Goal: Task Accomplishment & Management: Complete application form

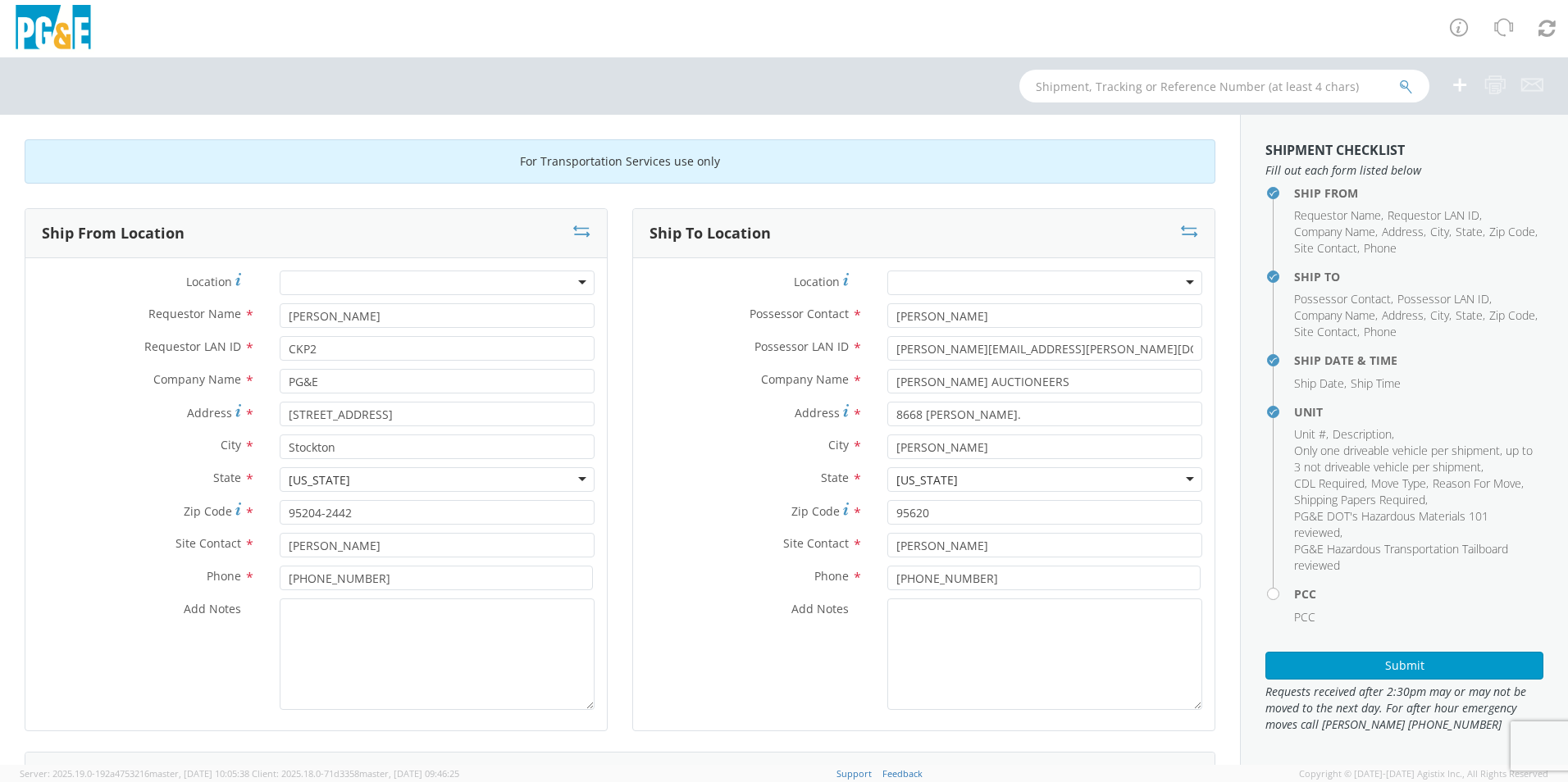
scroll to position [1066, 0]
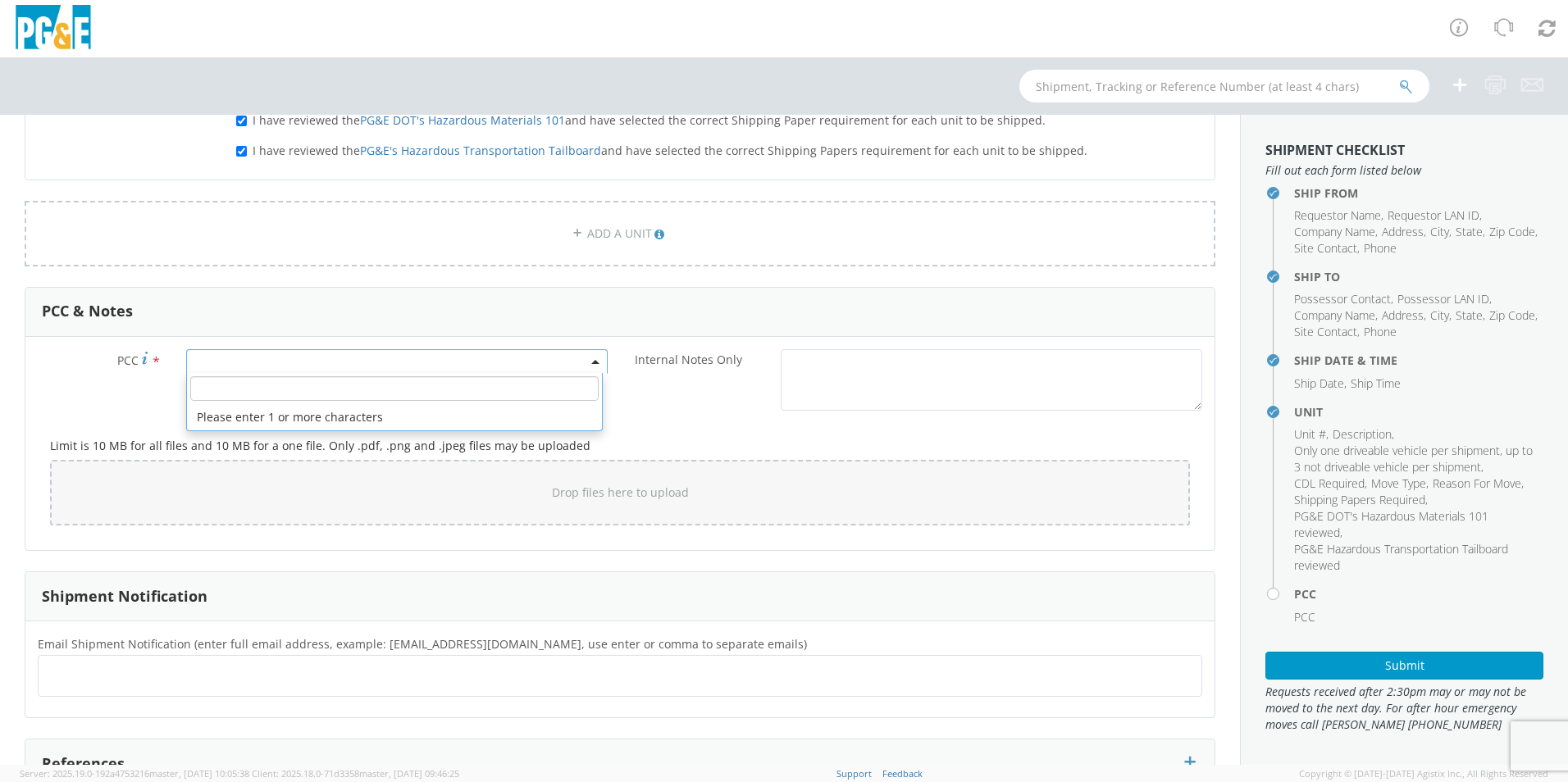
click at [243, 362] on span at bounding box center [397, 361] width 422 height 24
click at [214, 385] on input "number" at bounding box center [394, 388] width 408 height 24
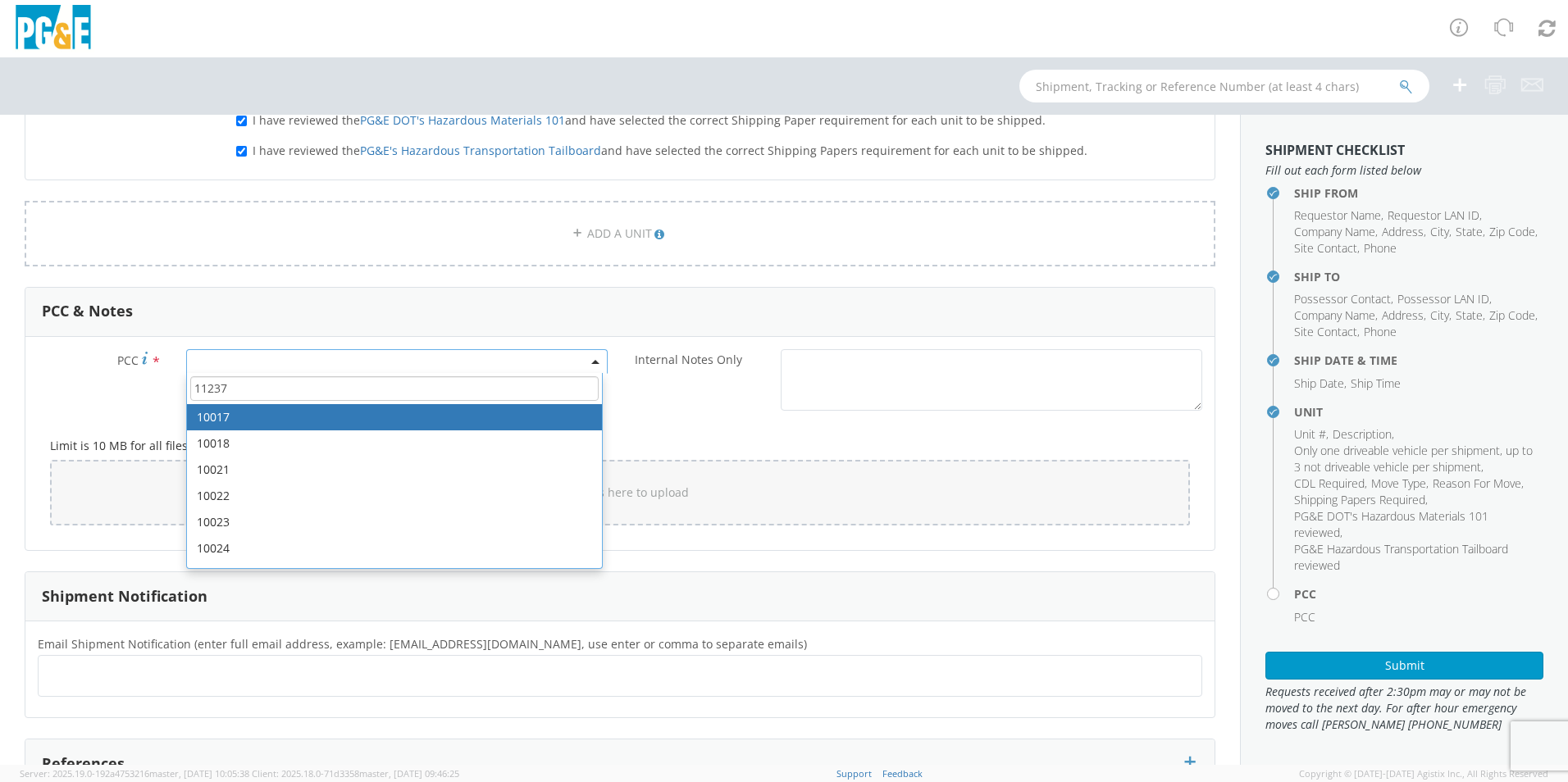
click at [244, 393] on input "11237" at bounding box center [394, 388] width 408 height 24
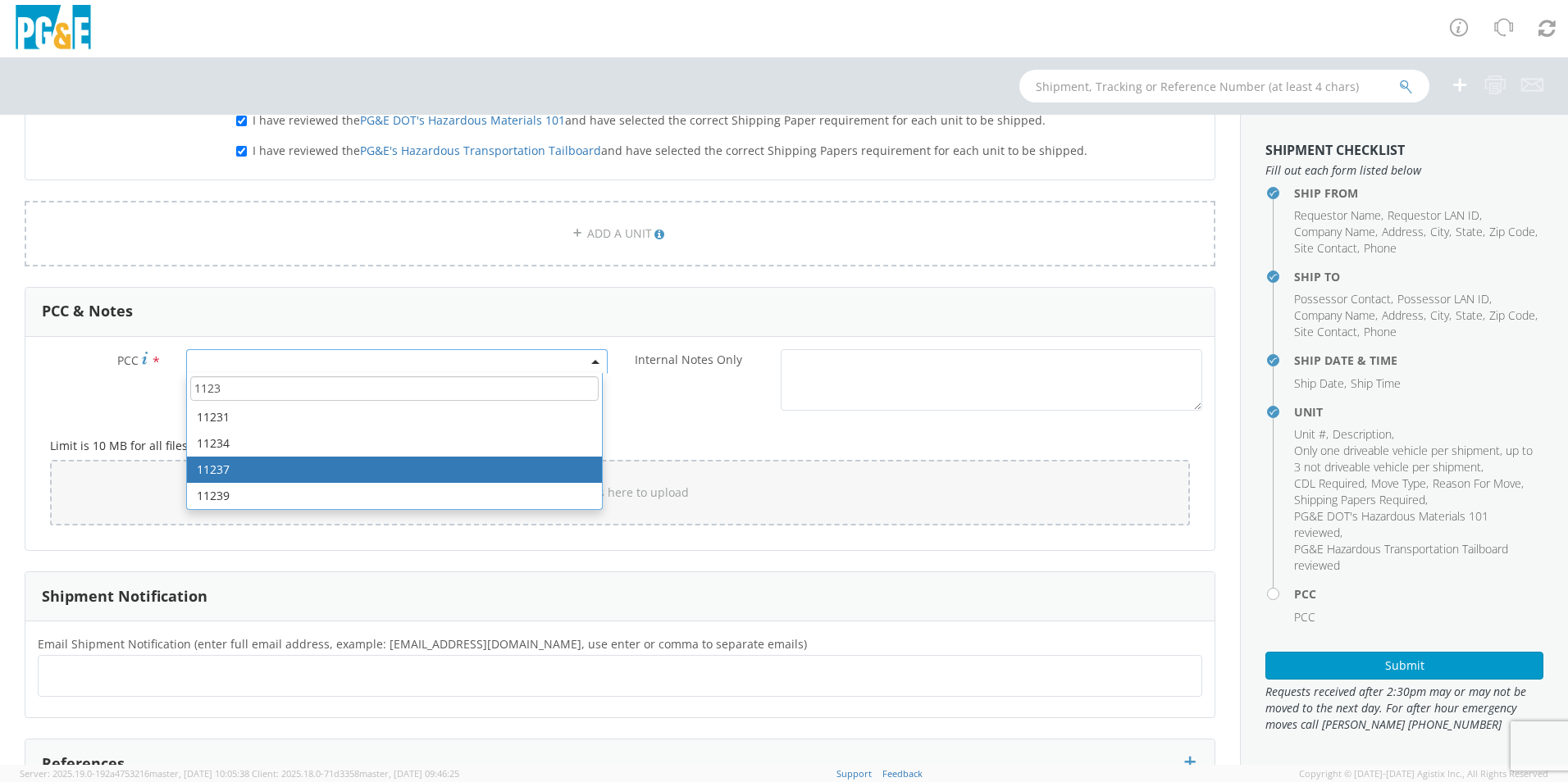
type input "1123"
select select "11237"
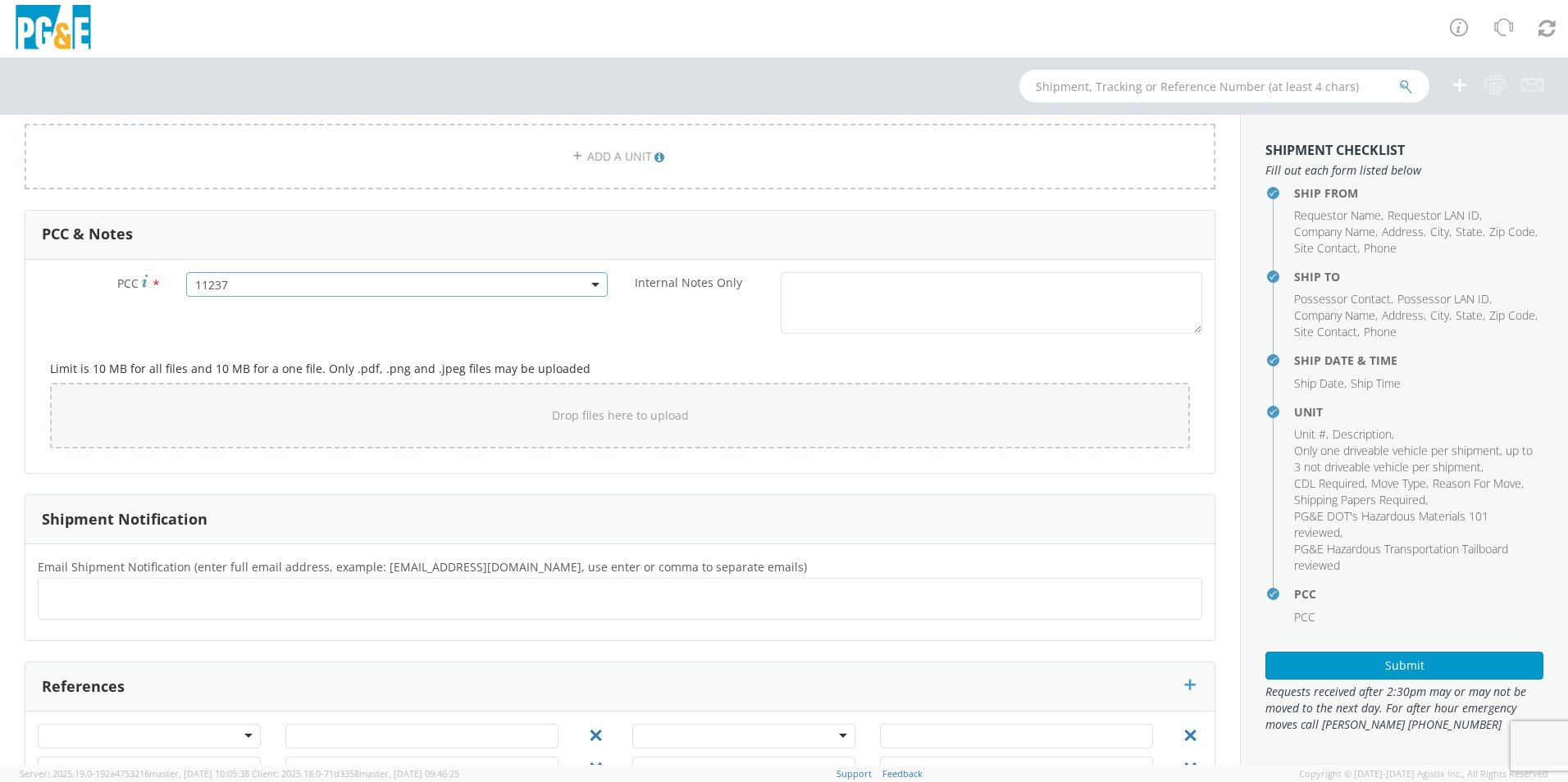
scroll to position [1201, 0]
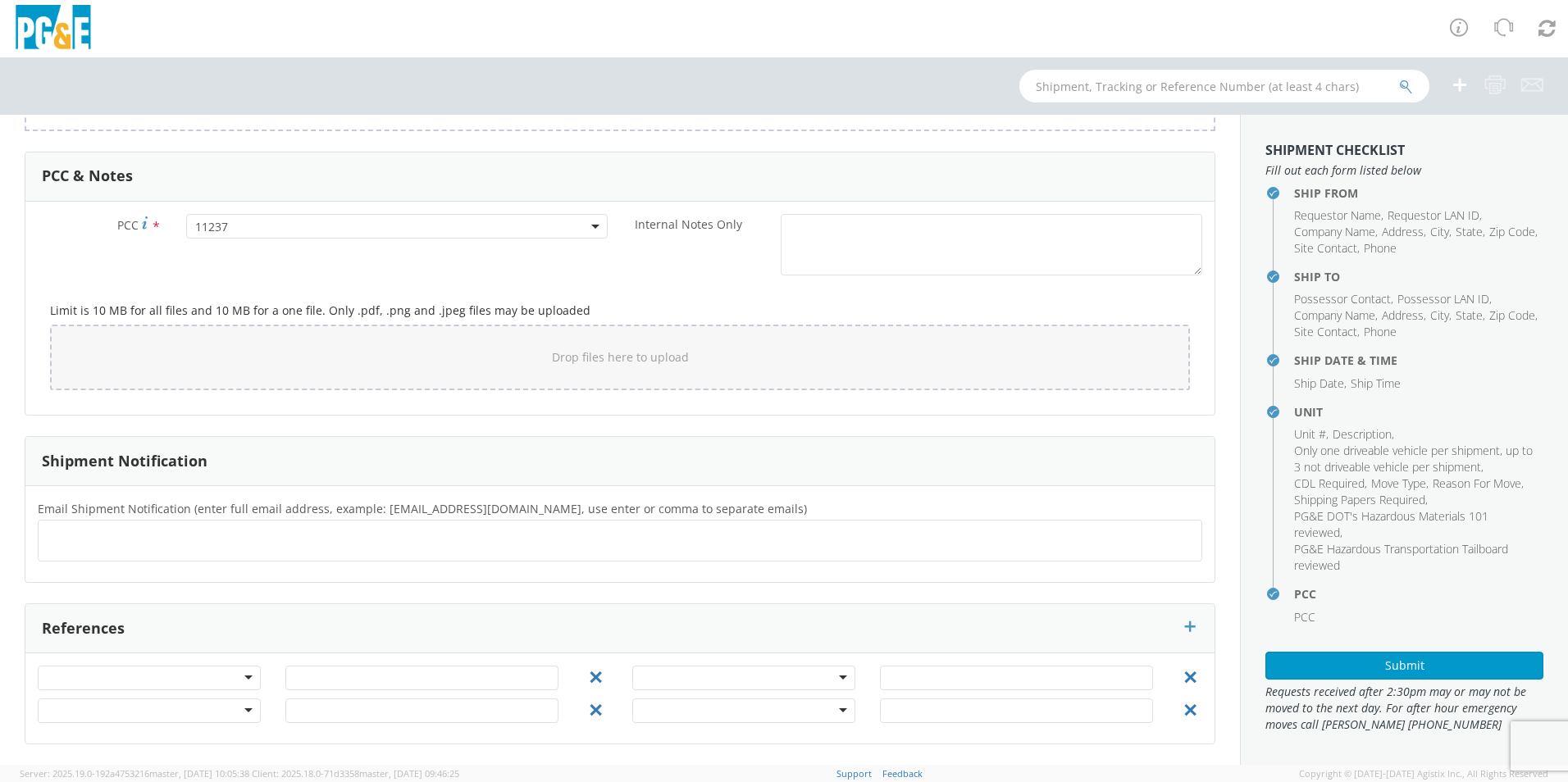
click at [108, 533] on ul at bounding box center [620, 541] width 1150 height 27
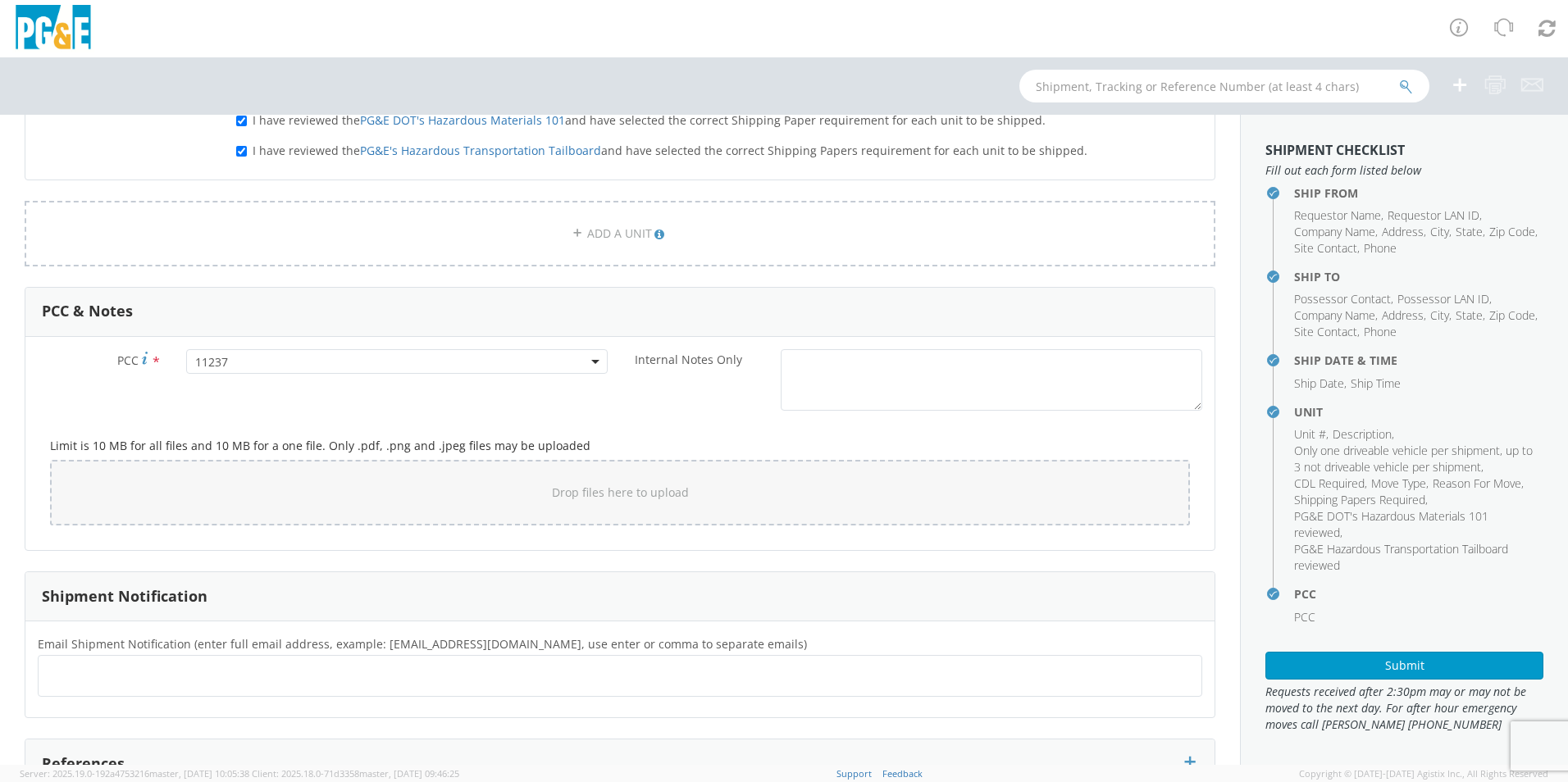
scroll to position [1148, 0]
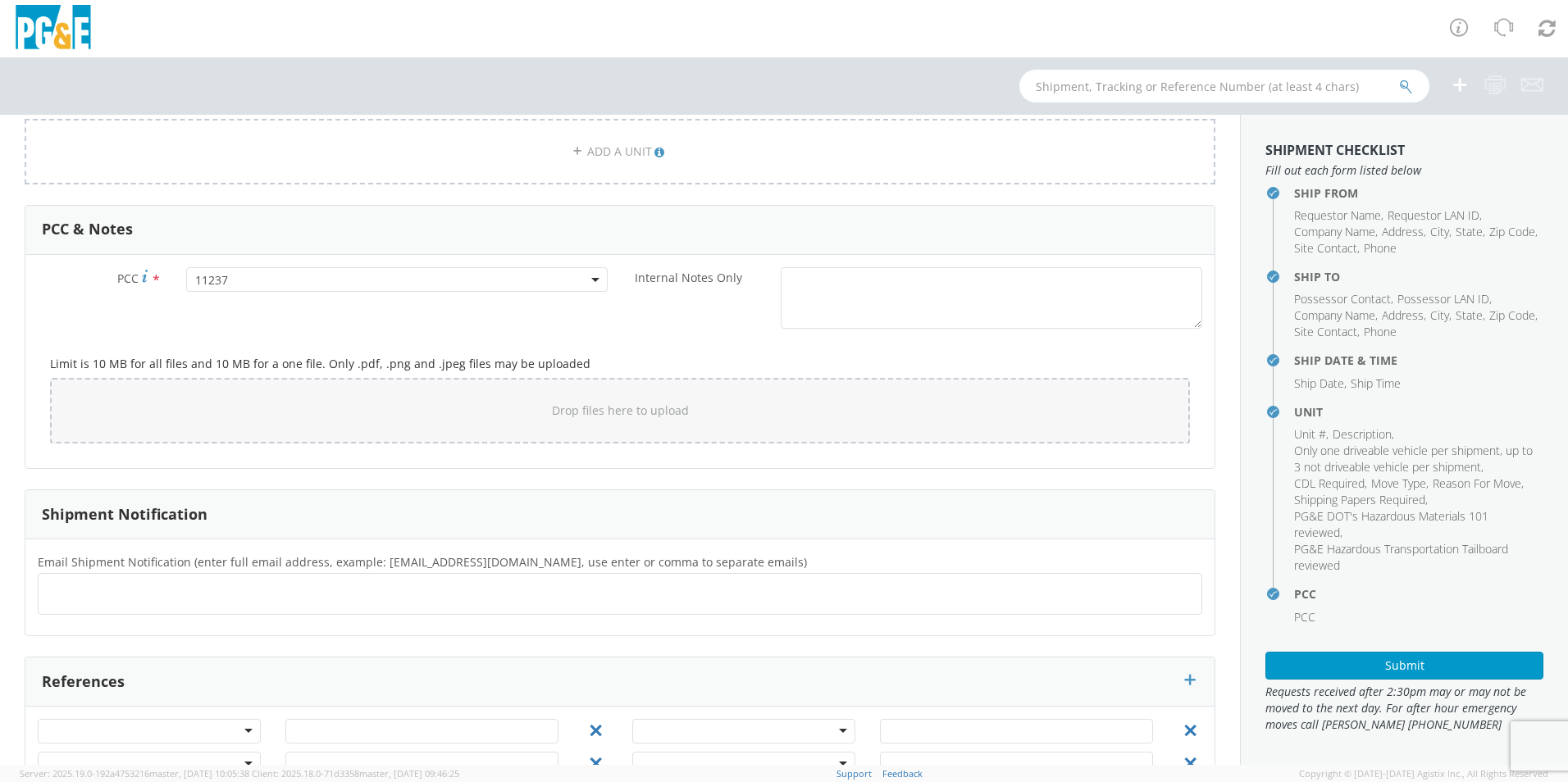
click at [65, 591] on ul at bounding box center [620, 594] width 1150 height 27
type input "[EMAIL_ADDRESS][DOMAIN_NAME]"
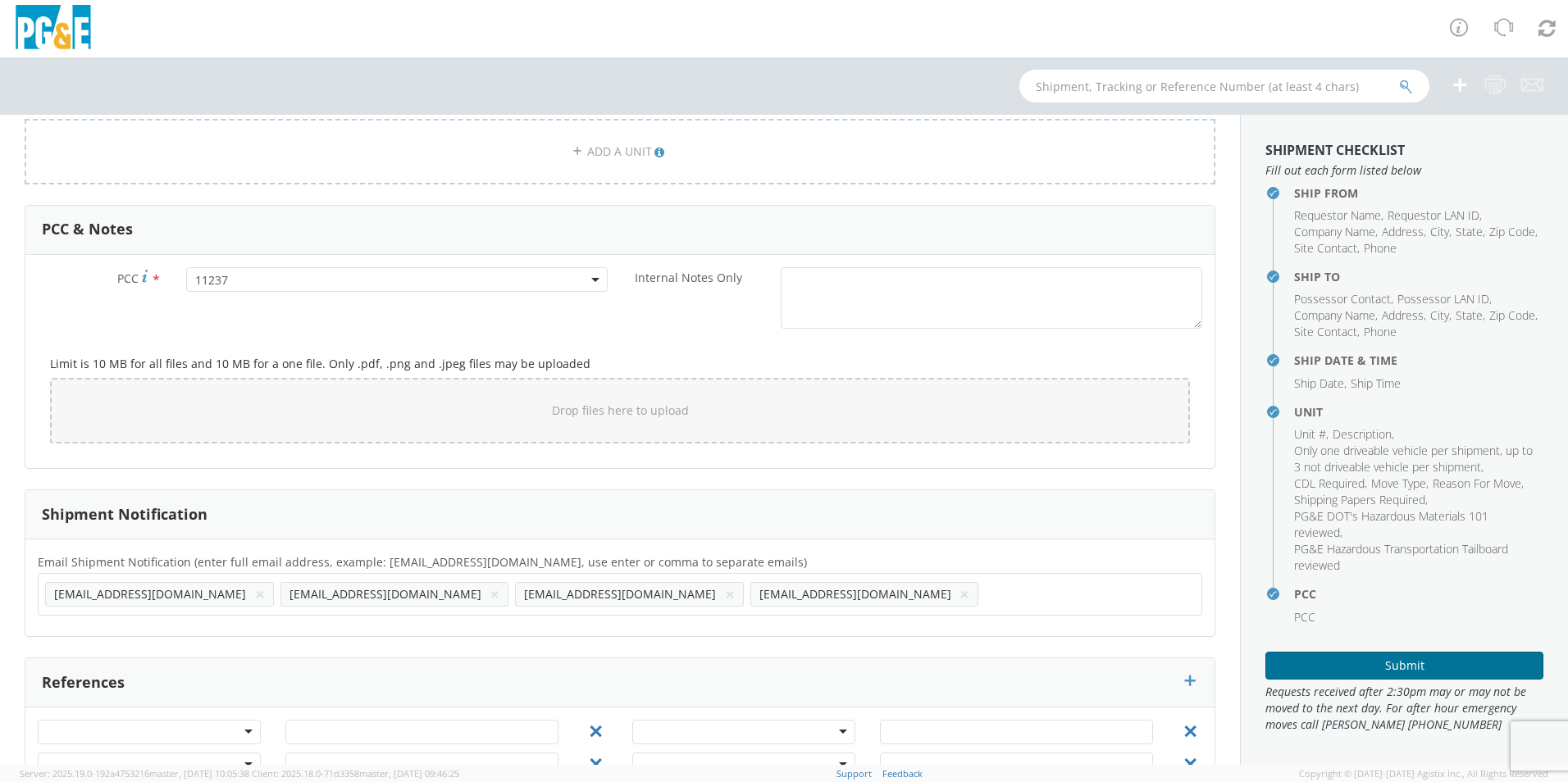
click at [1410, 671] on button "Submit" at bounding box center [1404, 665] width 278 height 28
